Goal: Transaction & Acquisition: Purchase product/service

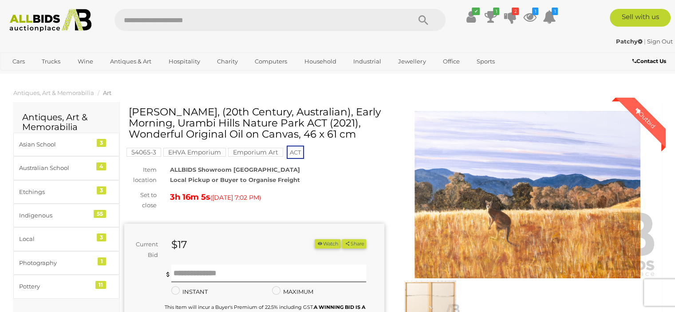
click at [560, 225] on img at bounding box center [528, 194] width 260 height 167
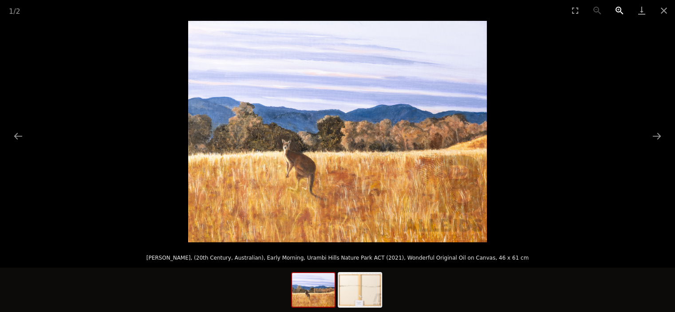
click at [619, 7] on button "Zoom in" at bounding box center [619, 10] width 22 height 21
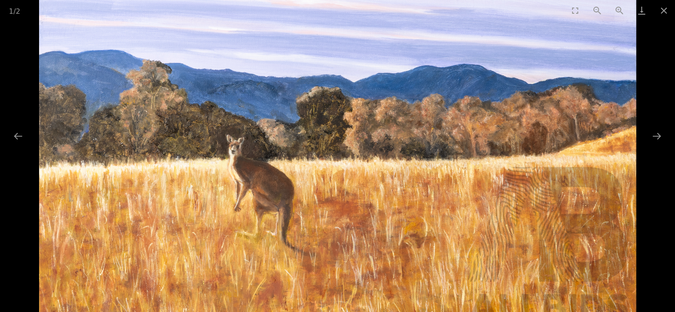
scroll to position [266, 0]
click at [617, 5] on button "Zoom in" at bounding box center [619, 10] width 22 height 21
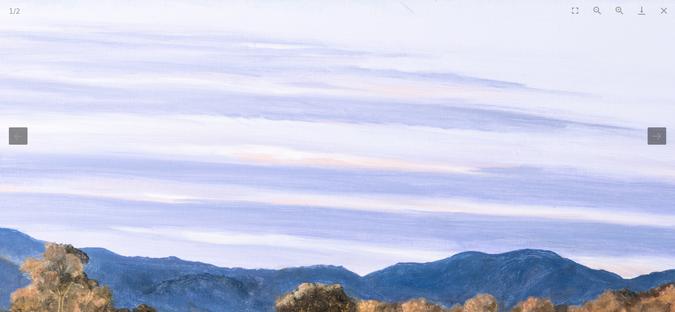
scroll to position [0, 0]
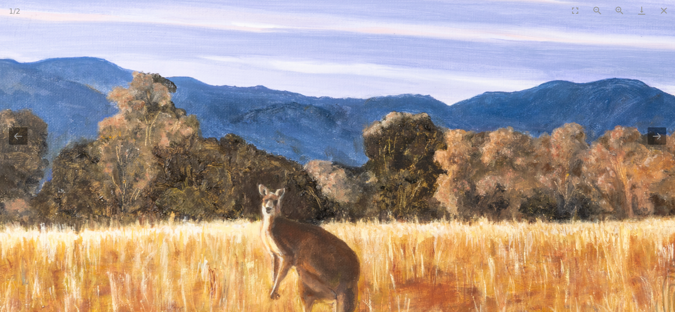
drag, startPoint x: 371, startPoint y: 222, endPoint x: 469, endPoint y: 42, distance: 205.5
click at [470, 20] on div "1 / 2 Rhonda Sekoranja, (20th Century, Australian), Early Morning, Urambi Hills…" at bounding box center [337, 156] width 675 height 312
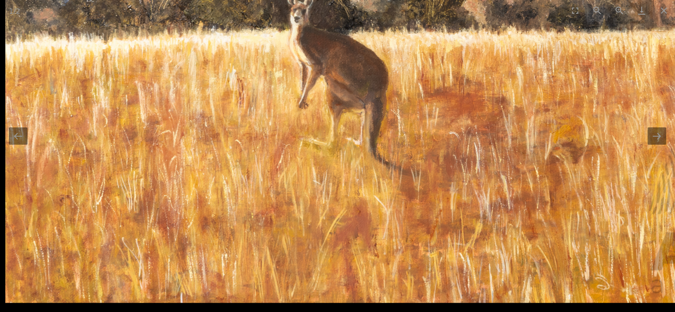
drag, startPoint x: 446, startPoint y: 175, endPoint x: 477, endPoint y: 120, distance: 63.6
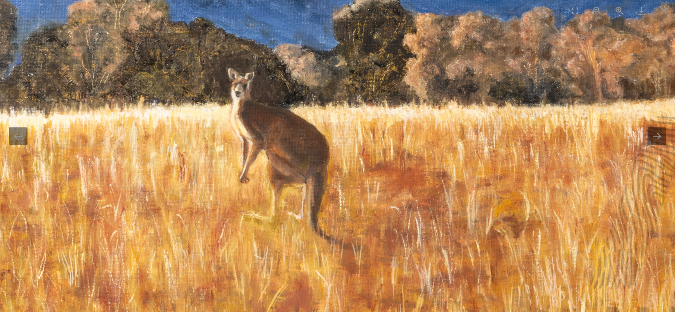
drag, startPoint x: 470, startPoint y: 129, endPoint x: 377, endPoint y: 260, distance: 160.8
click at [377, 260] on img at bounding box center [393, 45] width 895 height 664
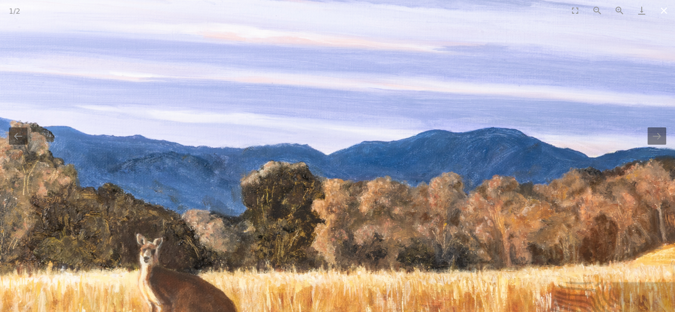
click at [663, 10] on button "Close gallery" at bounding box center [664, 10] width 22 height 21
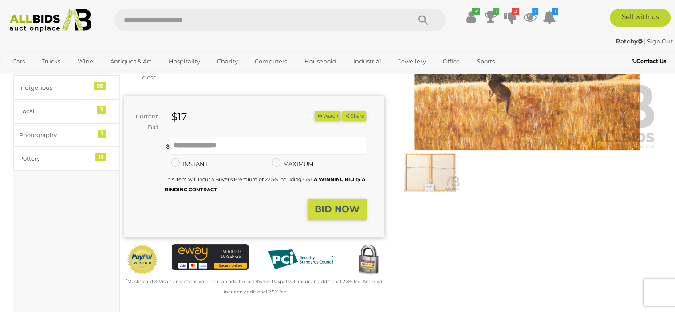
scroll to position [133, 0]
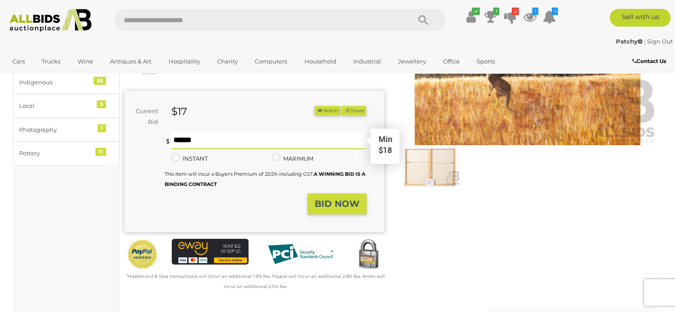
click at [177, 149] on input "text" at bounding box center [268, 140] width 195 height 18
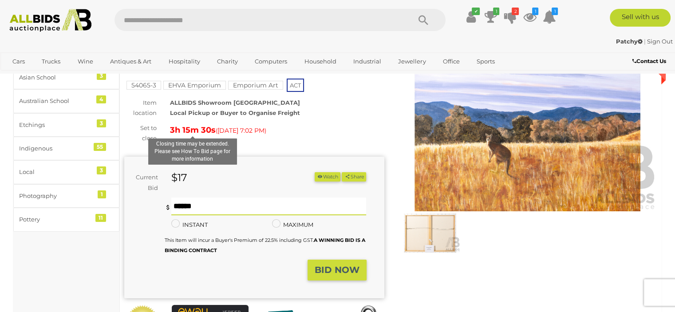
scroll to position [89, 0]
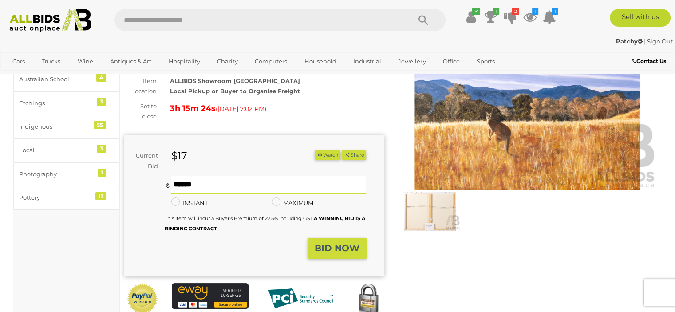
type input "**"
click at [328, 253] on strong "BID NOW" at bounding box center [337, 248] width 45 height 11
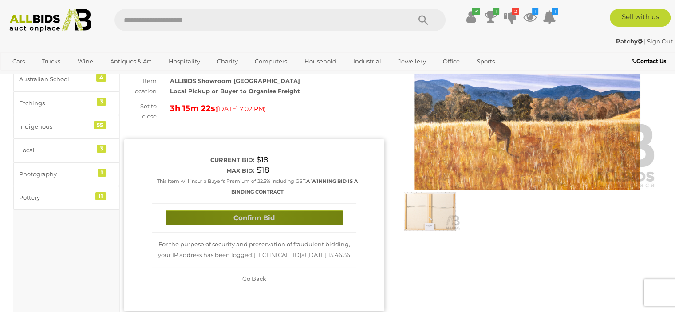
click at [257, 226] on button "Confirm Bid" at bounding box center [254, 218] width 177 height 16
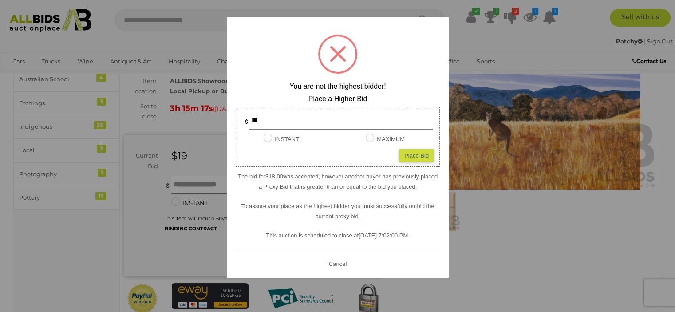
click at [338, 263] on button "Cancel" at bounding box center [337, 263] width 23 height 11
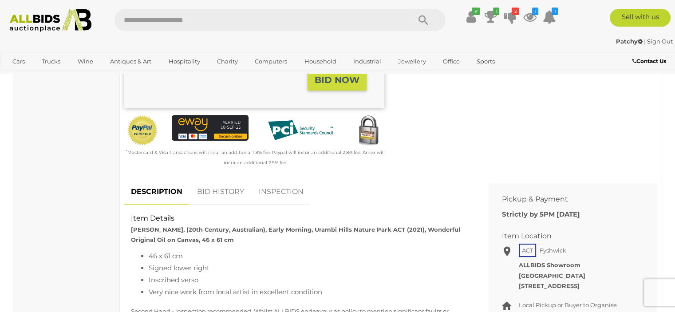
scroll to position [266, 0]
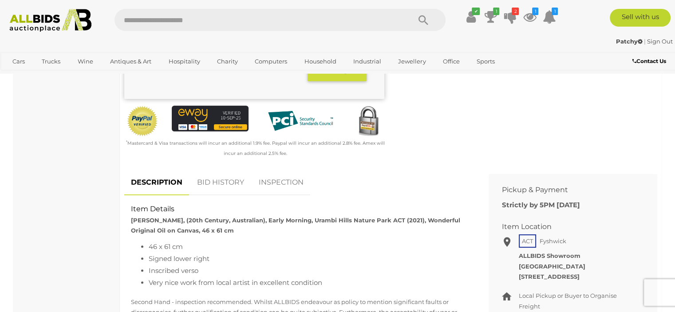
click at [216, 194] on link "BID HISTORY" at bounding box center [220, 183] width 60 height 26
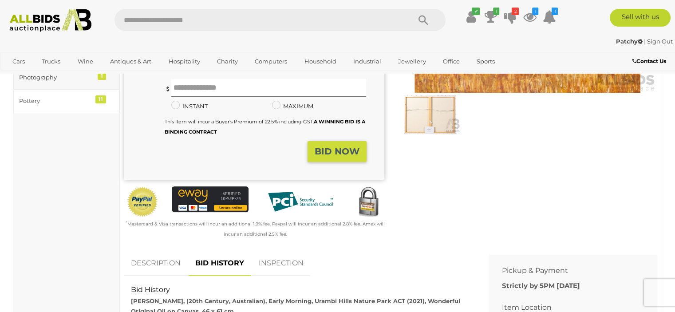
scroll to position [177, 0]
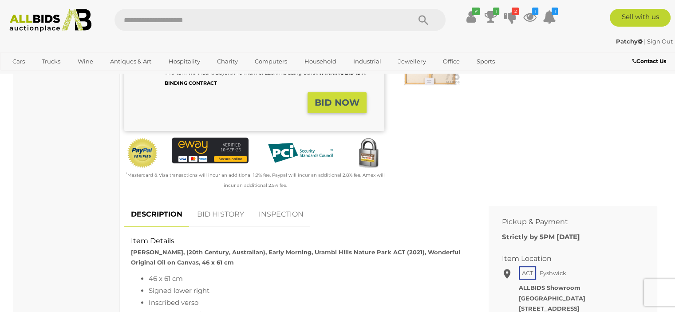
scroll to position [133, 0]
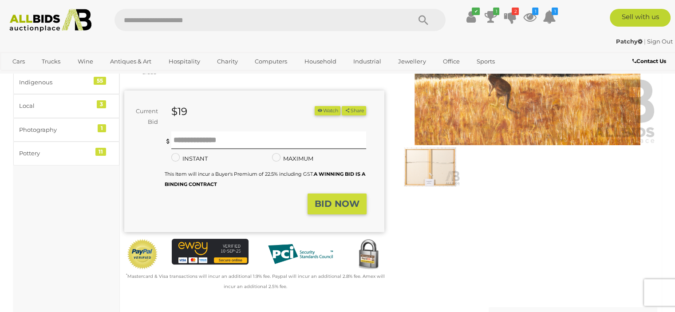
click at [437, 168] on img at bounding box center [430, 166] width 60 height 39
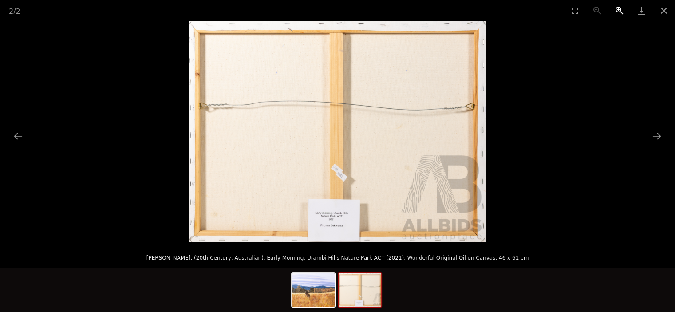
click at [616, 7] on button "Zoom in" at bounding box center [619, 10] width 22 height 21
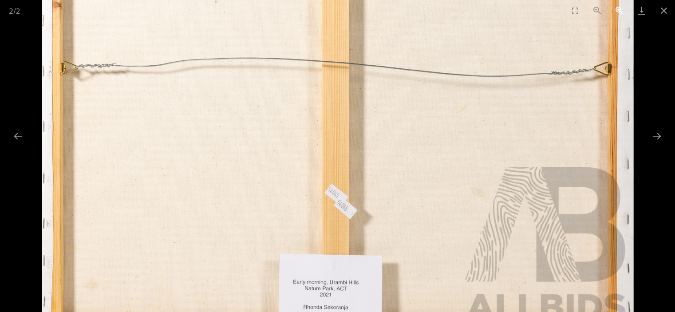
click at [616, 7] on button "Zoom in" at bounding box center [619, 10] width 22 height 21
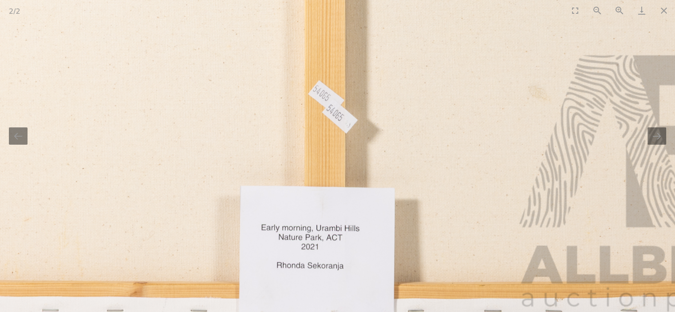
drag, startPoint x: 458, startPoint y: 213, endPoint x: 449, endPoint y: 89, distance: 123.7
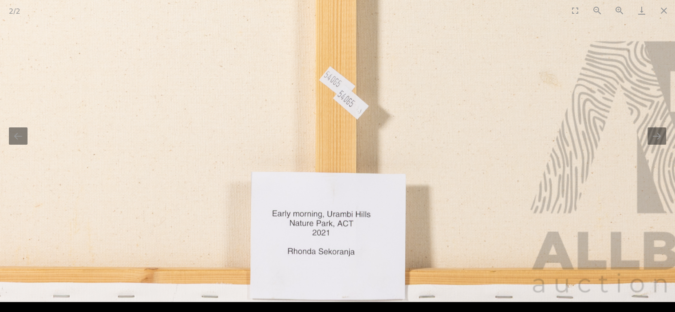
drag, startPoint x: 433, startPoint y: 170, endPoint x: 440, endPoint y: 118, distance: 52.8
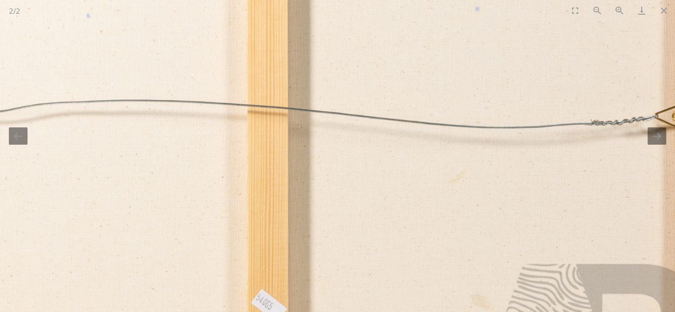
drag, startPoint x: 332, startPoint y: 78, endPoint x: 268, endPoint y: 298, distance: 229.1
click at [268, 298] on img at bounding box center [269, 192] width 887 height 664
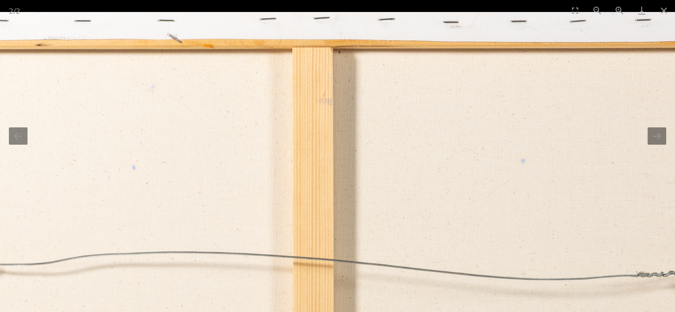
drag, startPoint x: 268, startPoint y: 97, endPoint x: 402, endPoint y: 187, distance: 161.7
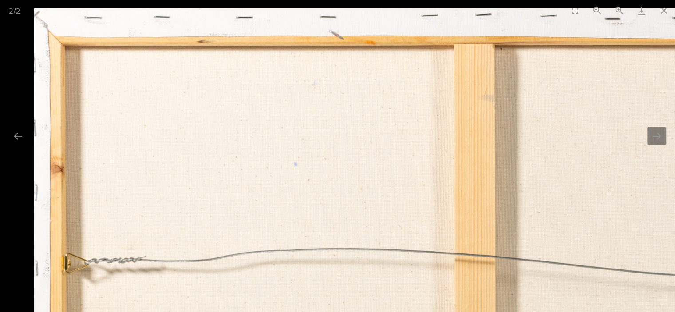
drag, startPoint x: 293, startPoint y: 179, endPoint x: 506, endPoint y: 129, distance: 218.3
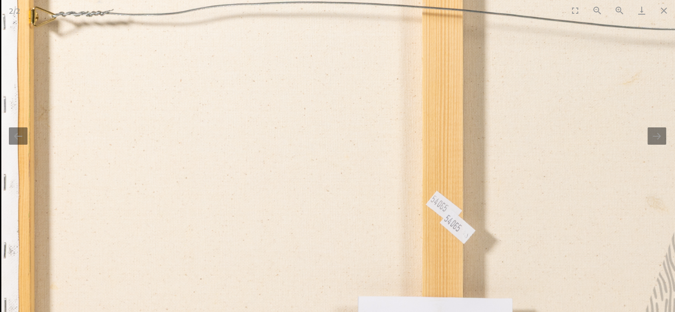
drag, startPoint x: 433, startPoint y: 250, endPoint x: 439, endPoint y: 5, distance: 245.0
click at [440, 12] on div "2 / 2 Rhonda Sekoranja, (20th Century, Australian), Early Morning, Urambi Hills…" at bounding box center [337, 156] width 675 height 312
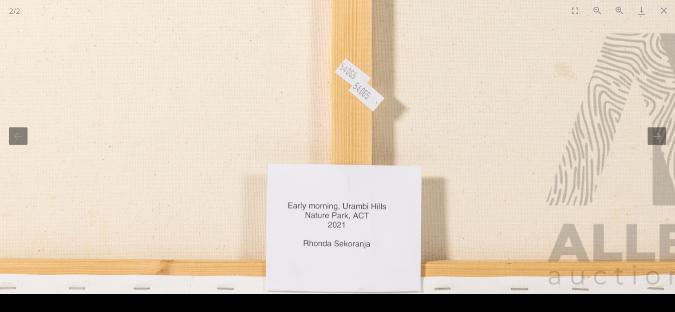
drag, startPoint x: 367, startPoint y: 69, endPoint x: 142, endPoint y: -14, distance: 240.8
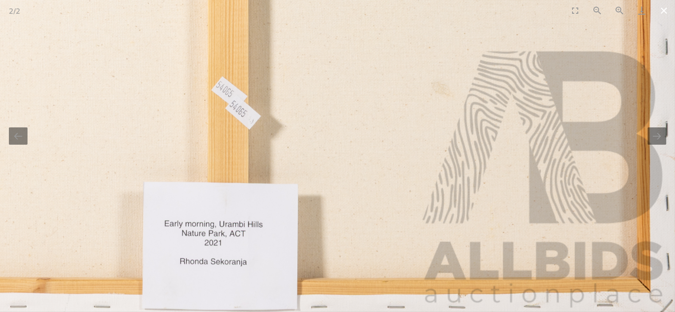
click at [665, 10] on button "Close gallery" at bounding box center [664, 10] width 22 height 21
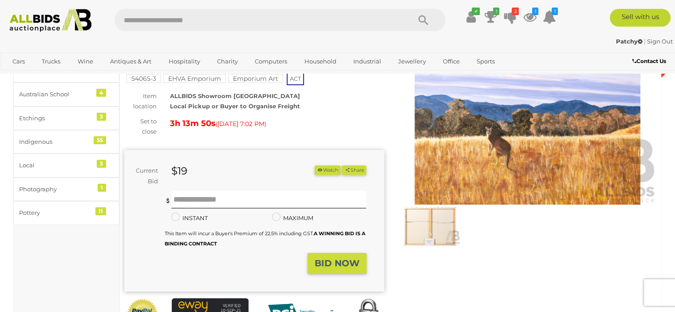
scroll to position [89, 0]
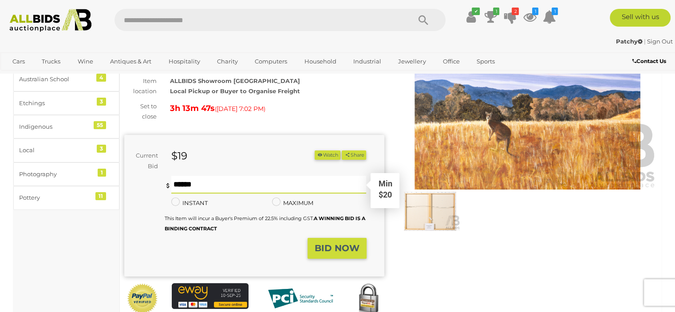
click at [177, 193] on input "text" at bounding box center [268, 185] width 195 height 18
type input "**"
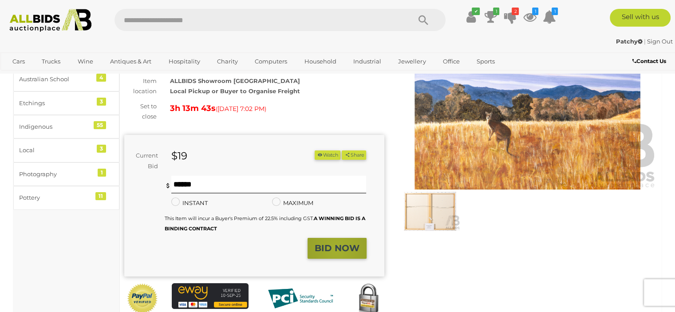
click at [338, 253] on strong "BID NOW" at bounding box center [337, 248] width 45 height 11
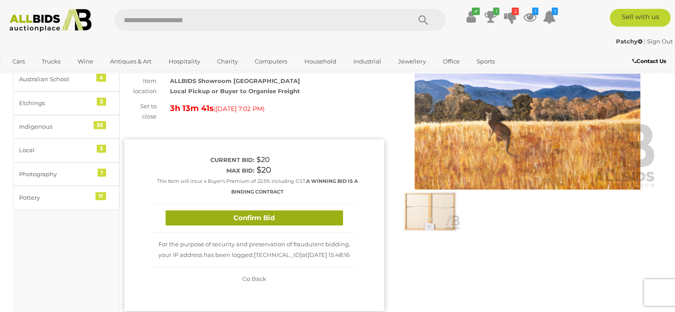
click at [256, 226] on button "Confirm Bid" at bounding box center [254, 218] width 177 height 16
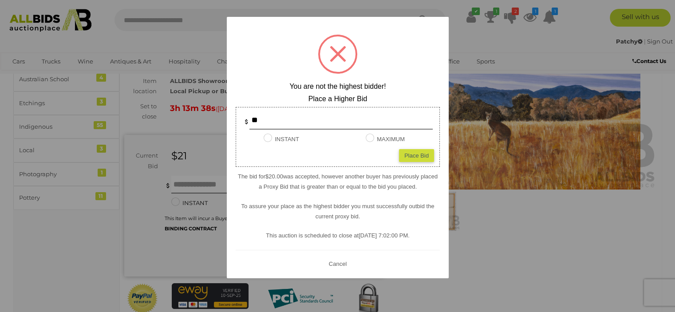
click at [341, 264] on button "Cancel" at bounding box center [337, 263] width 23 height 11
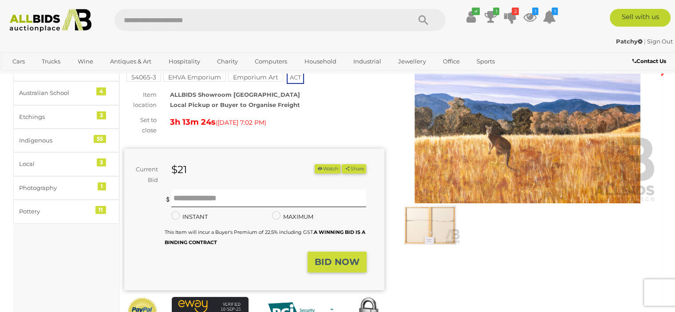
scroll to position [89, 0]
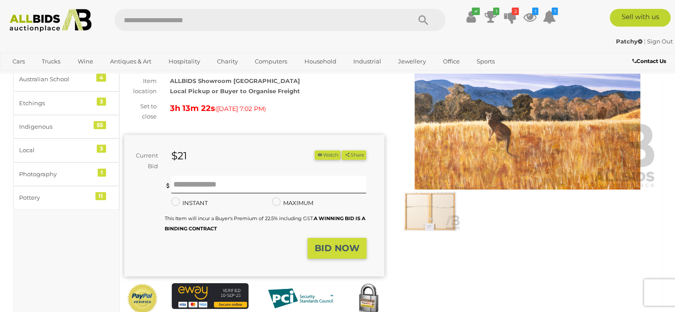
click at [324, 160] on button "Watch" at bounding box center [328, 154] width 26 height 9
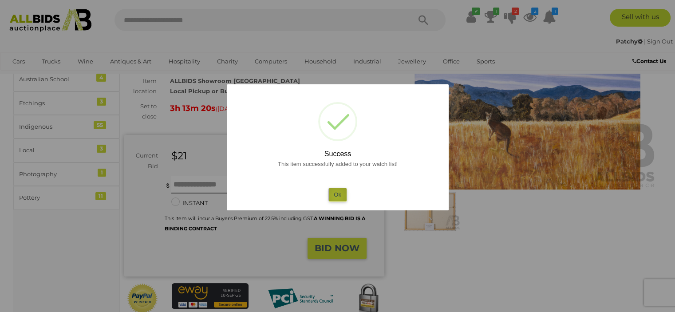
click at [337, 196] on button "Ok" at bounding box center [337, 194] width 18 height 13
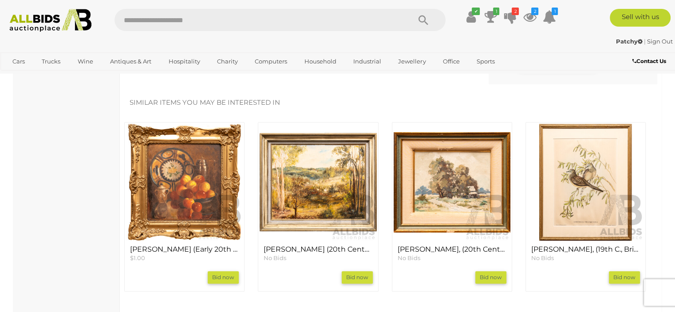
scroll to position [799, 0]
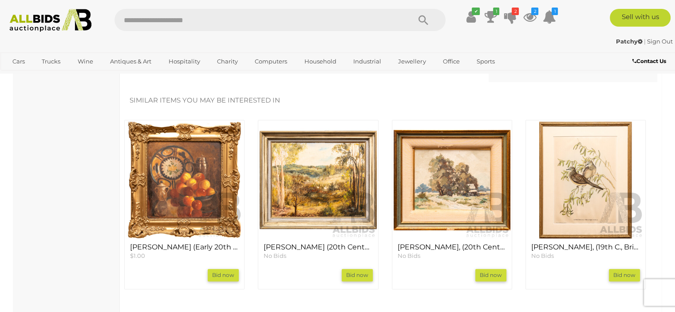
click at [588, 177] on img at bounding box center [585, 180] width 117 height 117
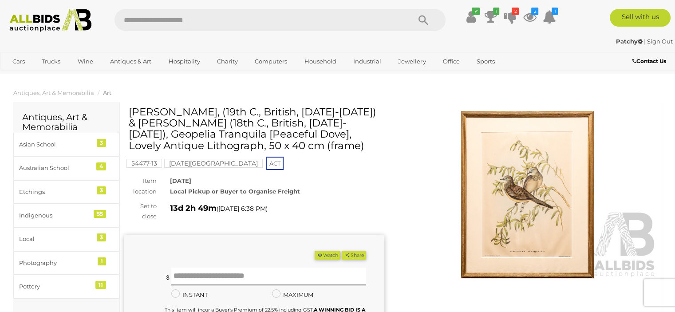
click at [534, 199] on img at bounding box center [528, 194] width 260 height 167
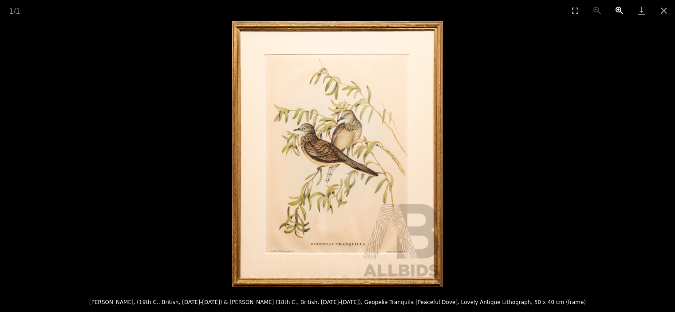
click at [619, 7] on button "Zoom in" at bounding box center [619, 10] width 22 height 21
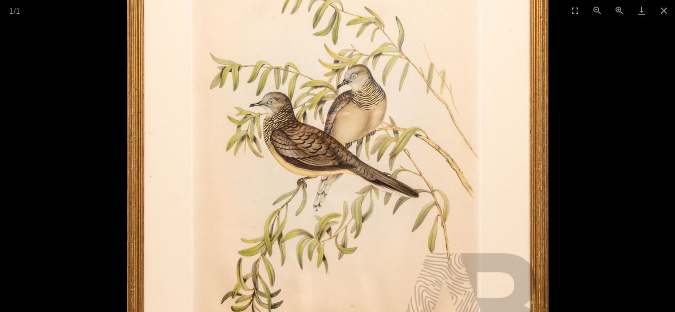
scroll to position [266, 0]
click at [596, 7] on button "Zoom out" at bounding box center [597, 10] width 22 height 21
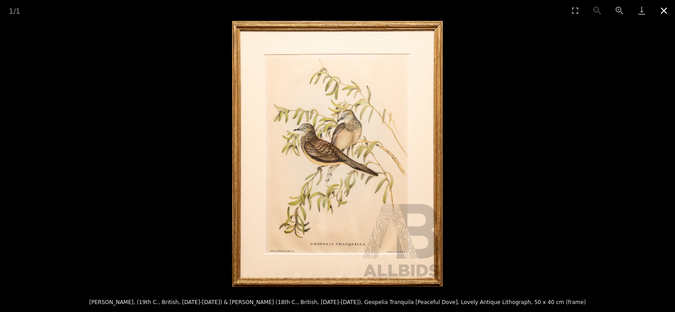
click at [661, 11] on button "Close gallery" at bounding box center [664, 10] width 22 height 21
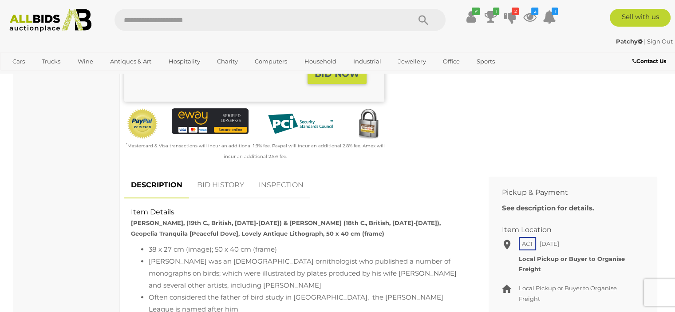
scroll to position [0, 0]
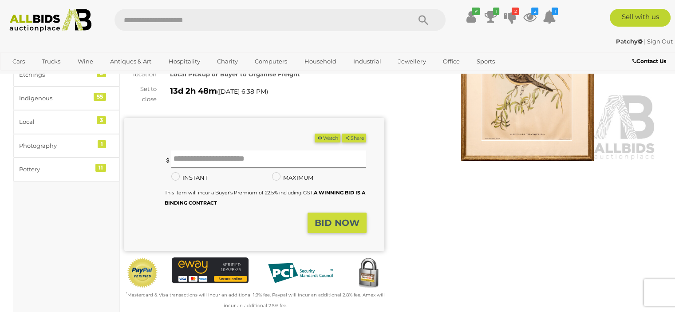
scroll to position [133, 0]
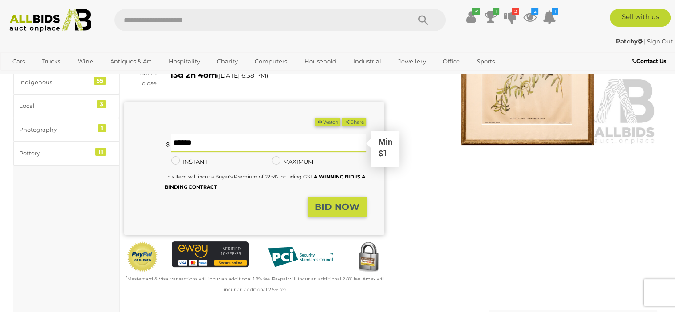
click at [182, 143] on input "text" at bounding box center [268, 143] width 195 height 18
type input "*"
click at [336, 205] on strong "BID NOW" at bounding box center [337, 206] width 45 height 11
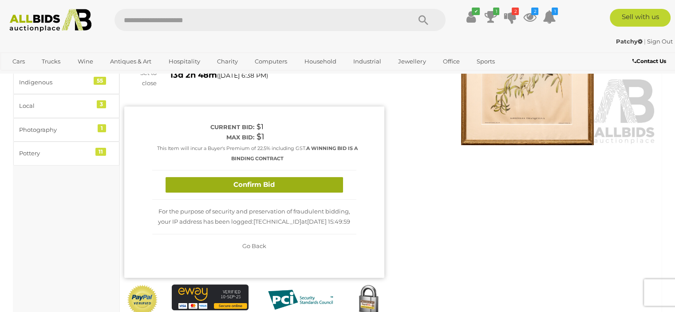
click at [262, 188] on button "Confirm Bid" at bounding box center [254, 185] width 177 height 16
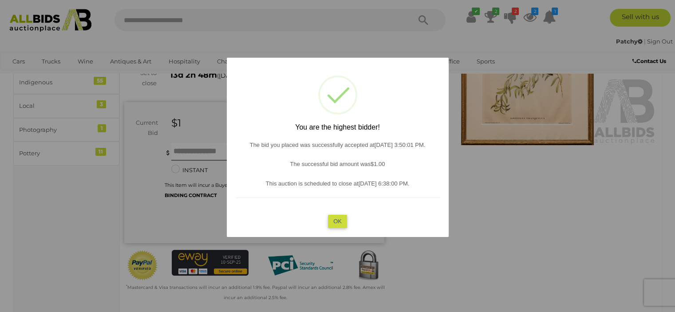
click at [342, 221] on button "OK" at bounding box center [337, 221] width 19 height 13
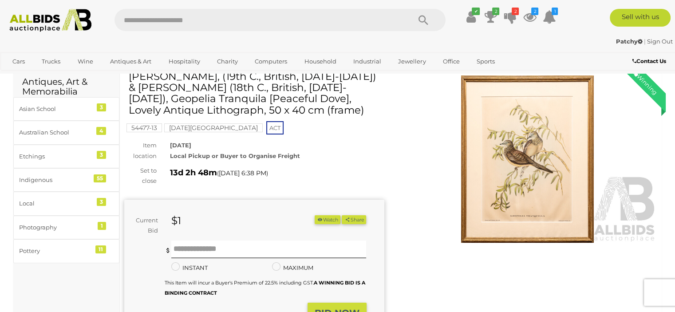
scroll to position [0, 0]
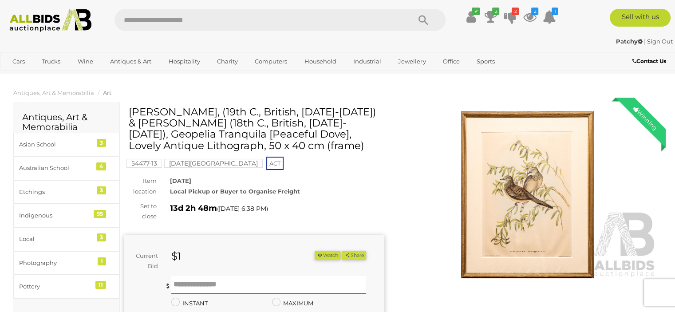
click at [53, 121] on h2 "Antiques, Art & Memorabilia" at bounding box center [66, 122] width 88 height 20
click at [106, 94] on span "Art" at bounding box center [107, 92] width 8 height 7
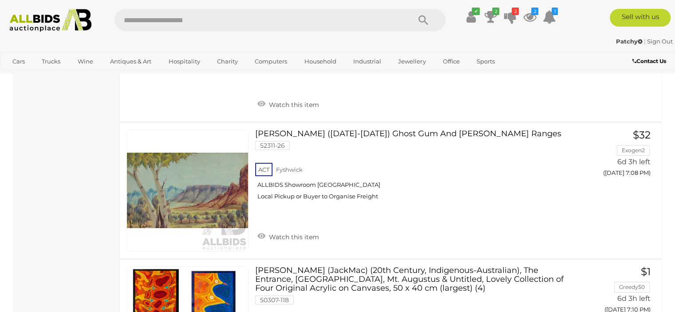
scroll to position [13019, 0]
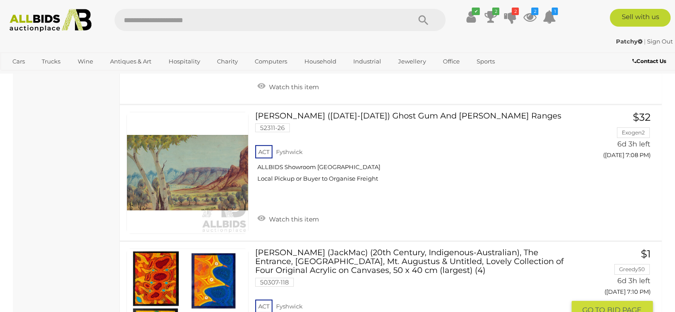
click at [211, 248] on link at bounding box center [187, 309] width 122 height 122
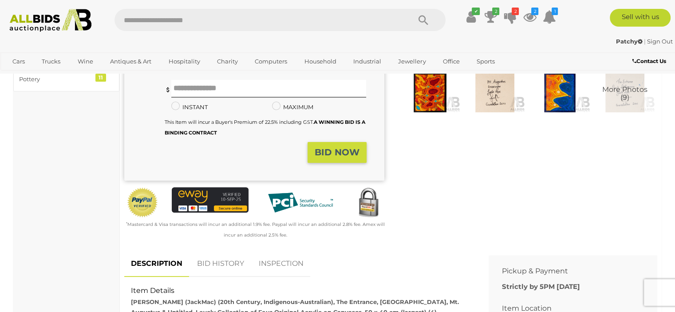
scroll to position [222, 0]
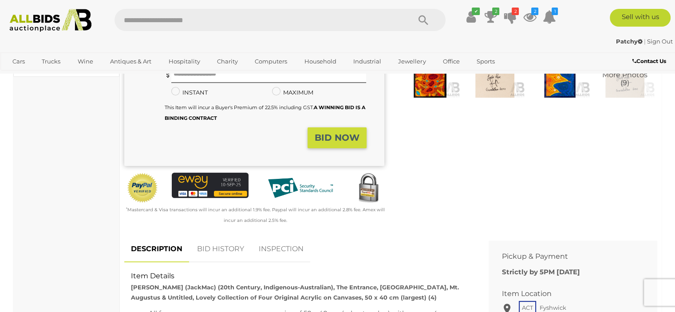
click at [222, 248] on link "BID HISTORY" at bounding box center [220, 249] width 60 height 26
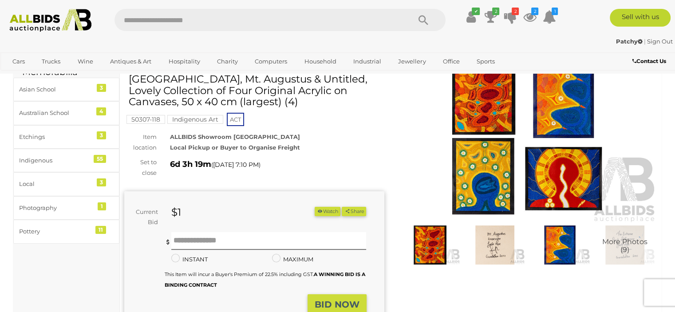
scroll to position [44, 0]
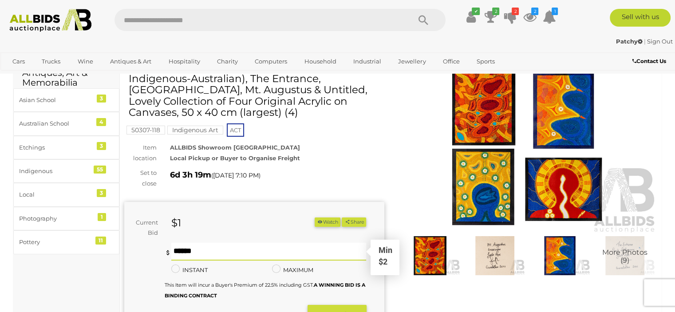
click at [174, 253] on input "text" at bounding box center [268, 252] width 195 height 18
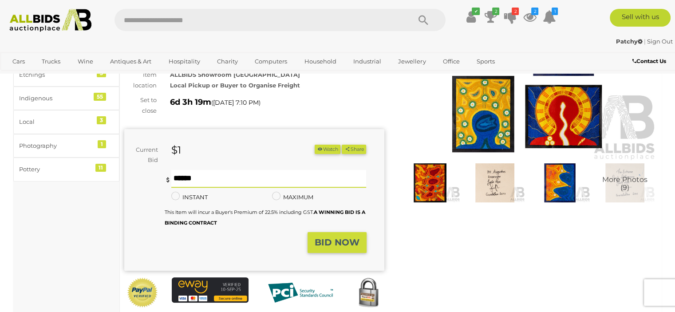
scroll to position [133, 0]
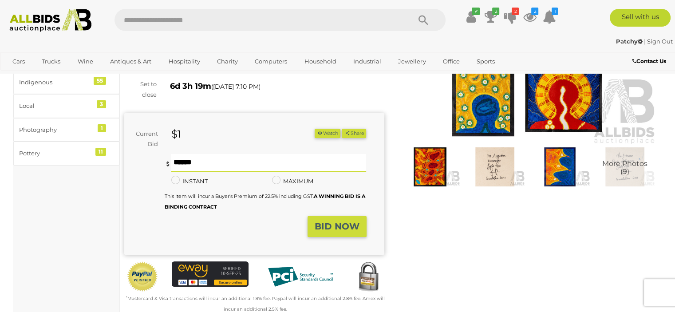
type input "*"
click at [339, 227] on strong "BID NOW" at bounding box center [337, 226] width 45 height 11
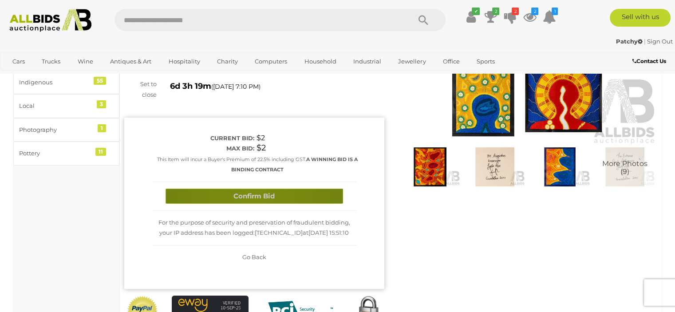
click at [252, 196] on button "Confirm Bid" at bounding box center [254, 197] width 177 height 16
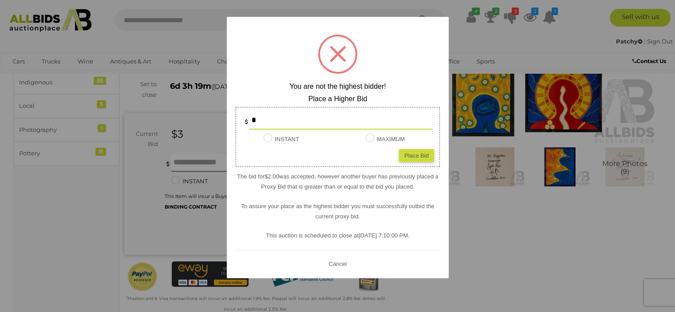
click at [415, 152] on div "Place Bid" at bounding box center [416, 155] width 35 height 13
type input "*"
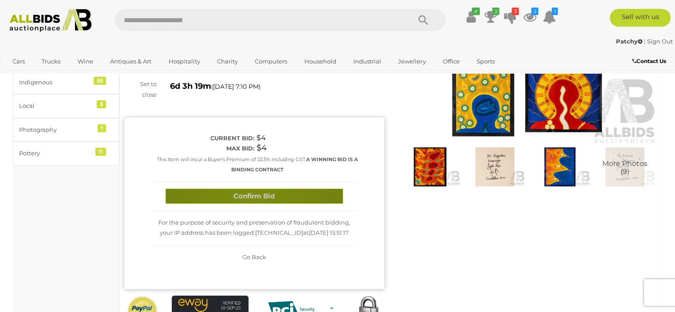
click at [250, 197] on button "Confirm Bid" at bounding box center [254, 197] width 177 height 16
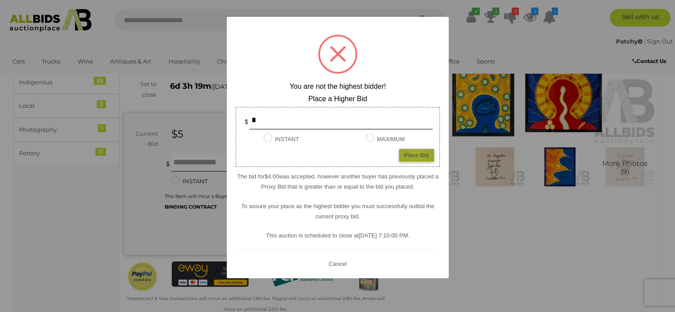
click at [416, 152] on div "Place Bid" at bounding box center [416, 155] width 35 height 13
type input "*"
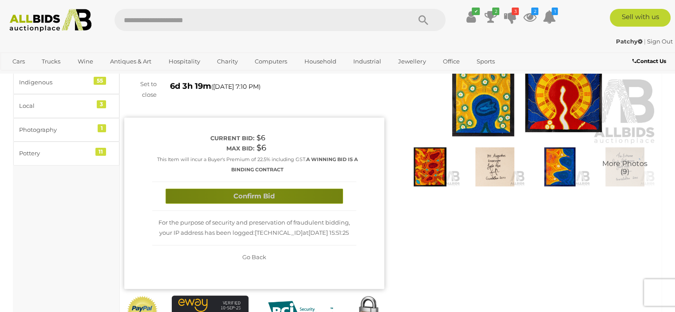
click at [260, 195] on button "Confirm Bid" at bounding box center [254, 197] width 177 height 16
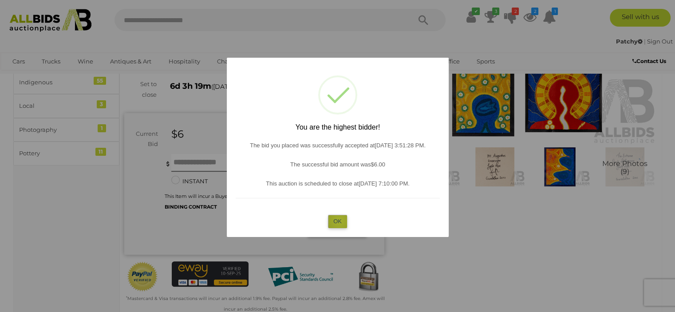
click at [339, 220] on button "OK" at bounding box center [337, 221] width 19 height 13
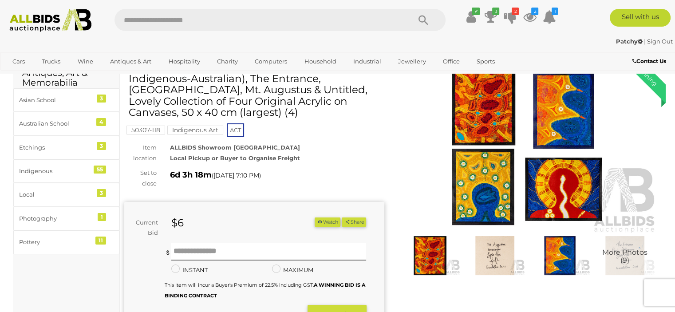
scroll to position [0, 0]
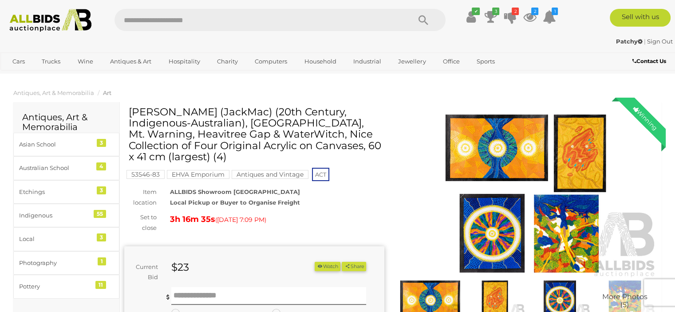
click at [485, 158] on img at bounding box center [528, 194] width 260 height 167
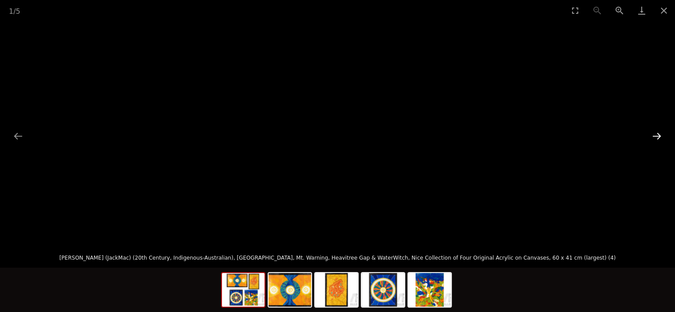
click at [659, 134] on button "Next slide" at bounding box center [656, 135] width 19 height 17
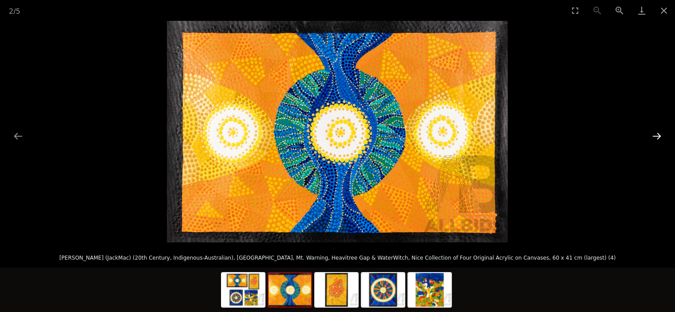
click at [659, 134] on button "Next slide" at bounding box center [656, 135] width 19 height 17
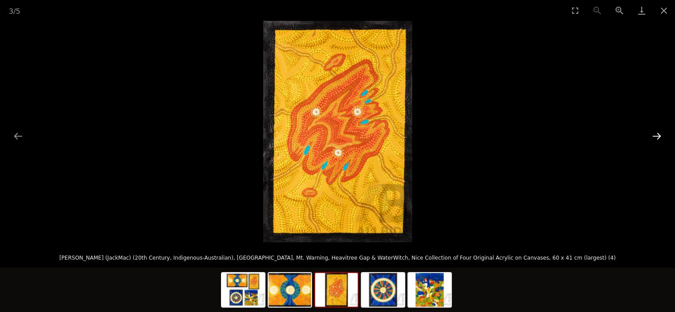
click at [655, 134] on button "Next slide" at bounding box center [656, 135] width 19 height 17
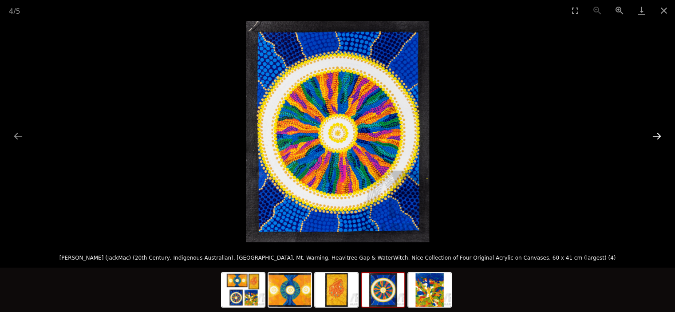
click at [655, 134] on button "Next slide" at bounding box center [656, 135] width 19 height 17
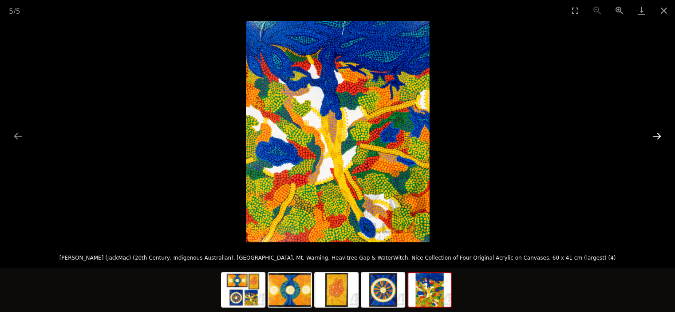
click at [655, 134] on button "Next slide" at bounding box center [656, 135] width 19 height 17
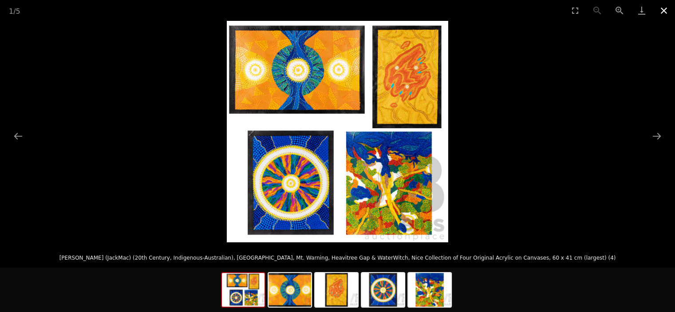
click at [662, 9] on button "Close gallery" at bounding box center [664, 10] width 22 height 21
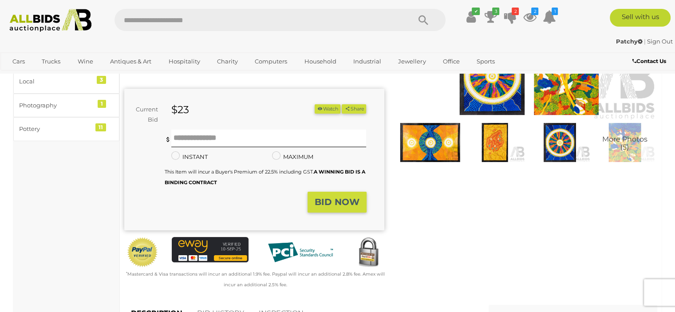
scroll to position [177, 0]
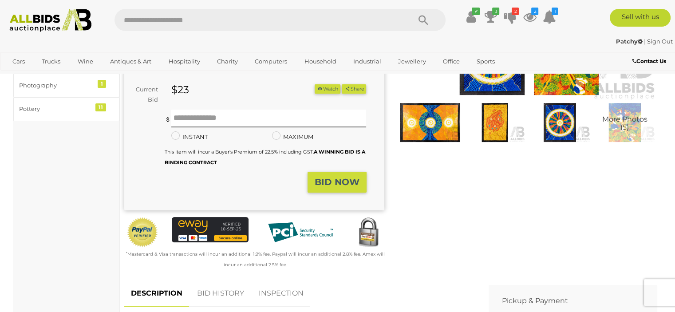
click at [623, 118] on span "More Photos (5)" at bounding box center [624, 123] width 45 height 16
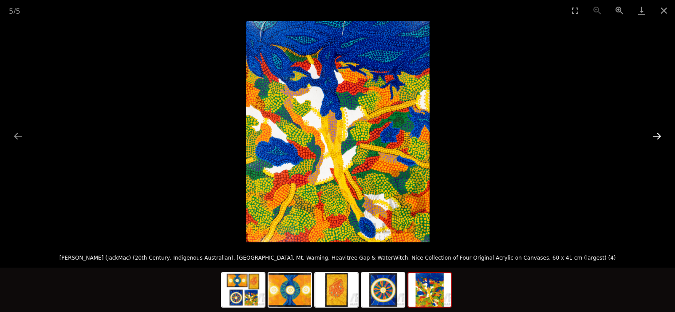
click at [657, 130] on button "Next slide" at bounding box center [656, 135] width 19 height 17
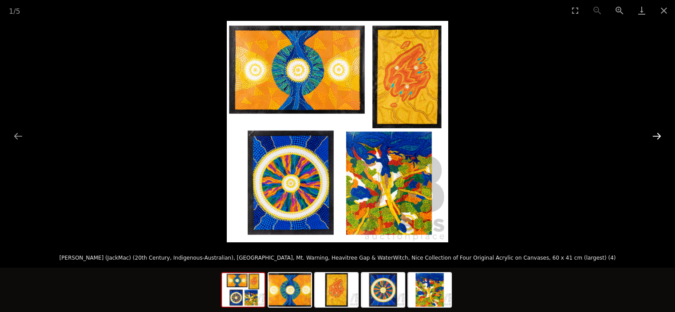
click at [657, 130] on button "Next slide" at bounding box center [656, 135] width 19 height 17
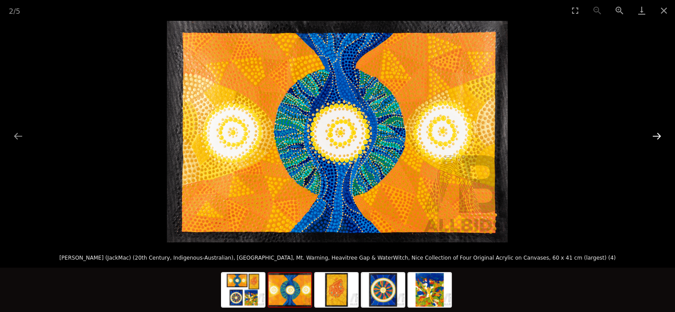
click at [657, 130] on button "Next slide" at bounding box center [656, 135] width 19 height 17
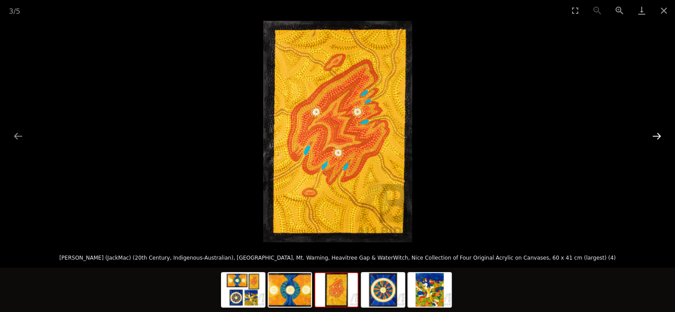
click at [656, 130] on button "Next slide" at bounding box center [656, 135] width 19 height 17
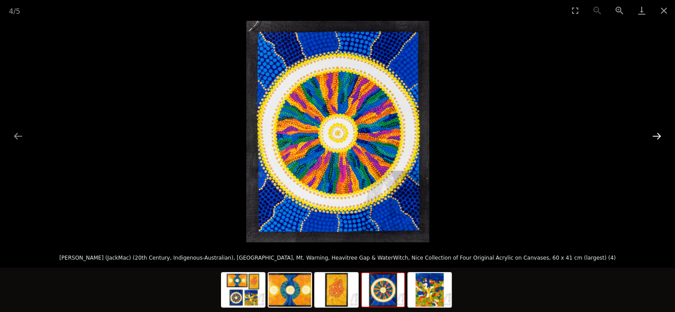
click at [656, 131] on button "Next slide" at bounding box center [656, 135] width 19 height 17
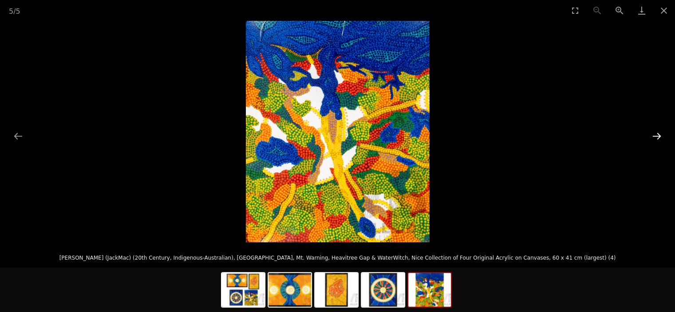
click at [656, 131] on button "Next slide" at bounding box center [656, 135] width 19 height 17
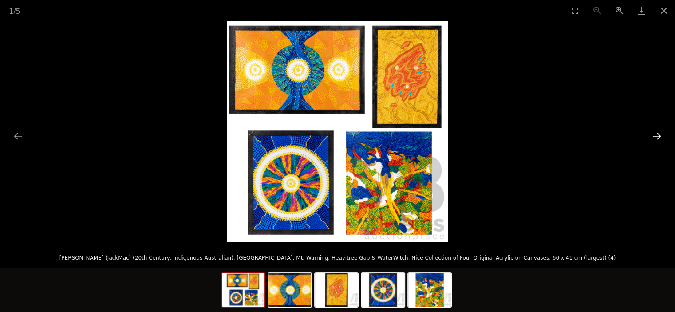
click at [656, 131] on button "Next slide" at bounding box center [656, 135] width 19 height 17
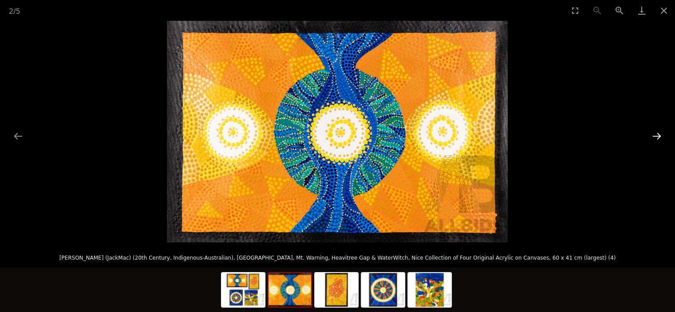
click at [656, 131] on button "Next slide" at bounding box center [656, 135] width 19 height 17
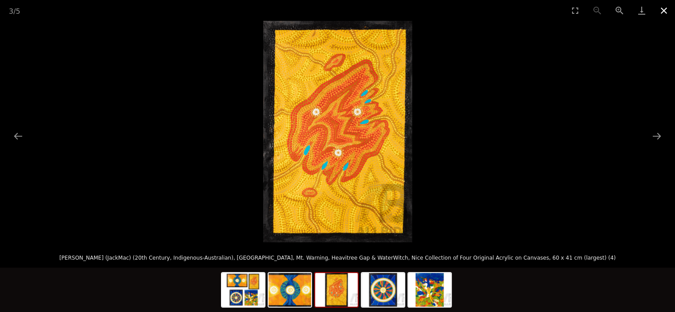
click at [660, 7] on button "Close gallery" at bounding box center [664, 10] width 22 height 21
